Goal: Task Accomplishment & Management: Use online tool/utility

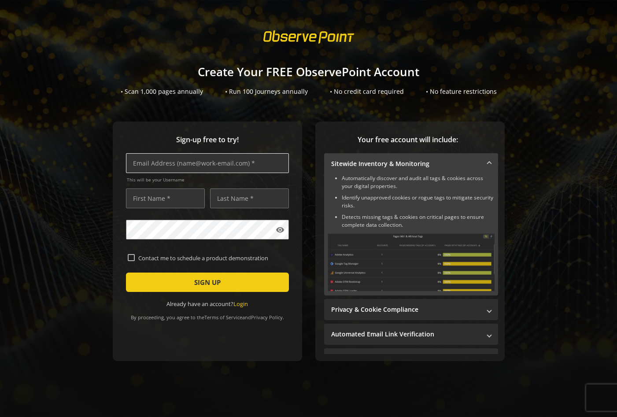
click at [153, 165] on input "text" at bounding box center [207, 163] width 163 height 20
type input "[EMAIL_ADDRESS][DOMAIN_NAME]"
type input "[PERSON_NAME]"
click at [210, 277] on span "SIGN UP" at bounding box center [207, 283] width 26 height 16
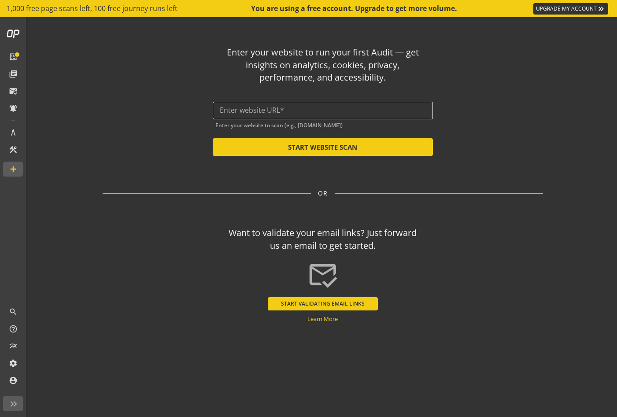
click at [228, 110] on input "text" at bounding box center [323, 110] width 206 height 8
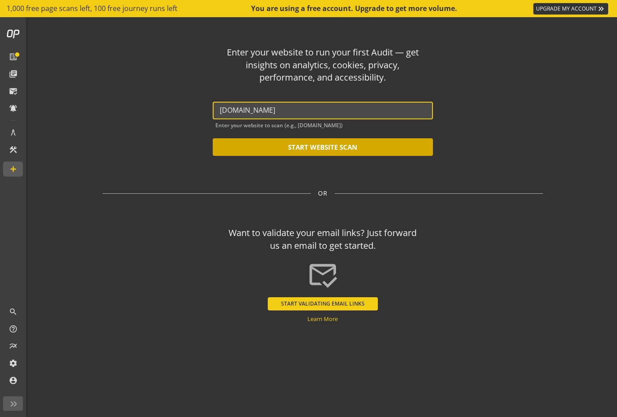
click at [319, 146] on button "START WEBSITE SCAN" at bounding box center [323, 147] width 220 height 18
type input "[URL][DOMAIN_NAME]"
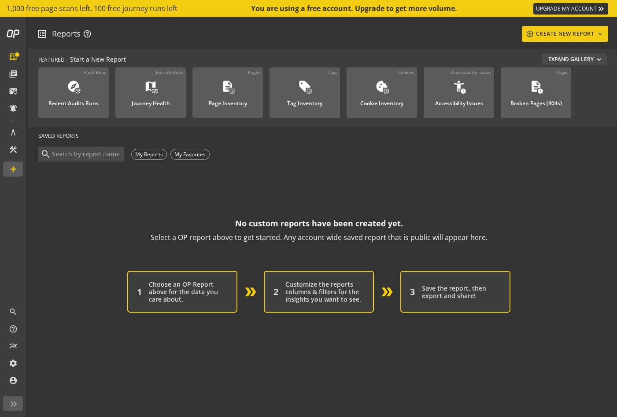
click at [595, 62] on mat-icon "expand_more" at bounding box center [599, 59] width 9 height 9
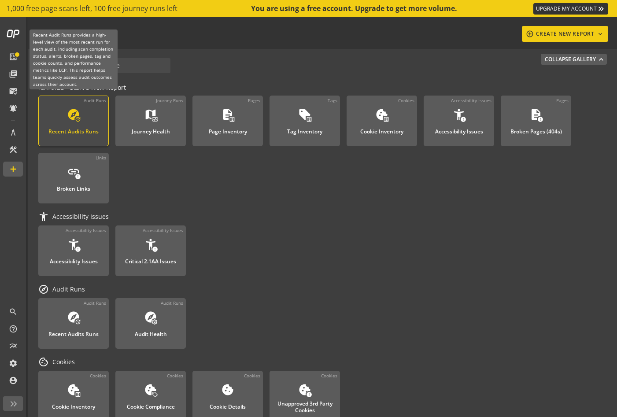
click at [78, 118] on mat-icon "update" at bounding box center [77, 119] width 7 height 6
